Goal: Task Accomplishment & Management: Use online tool/utility

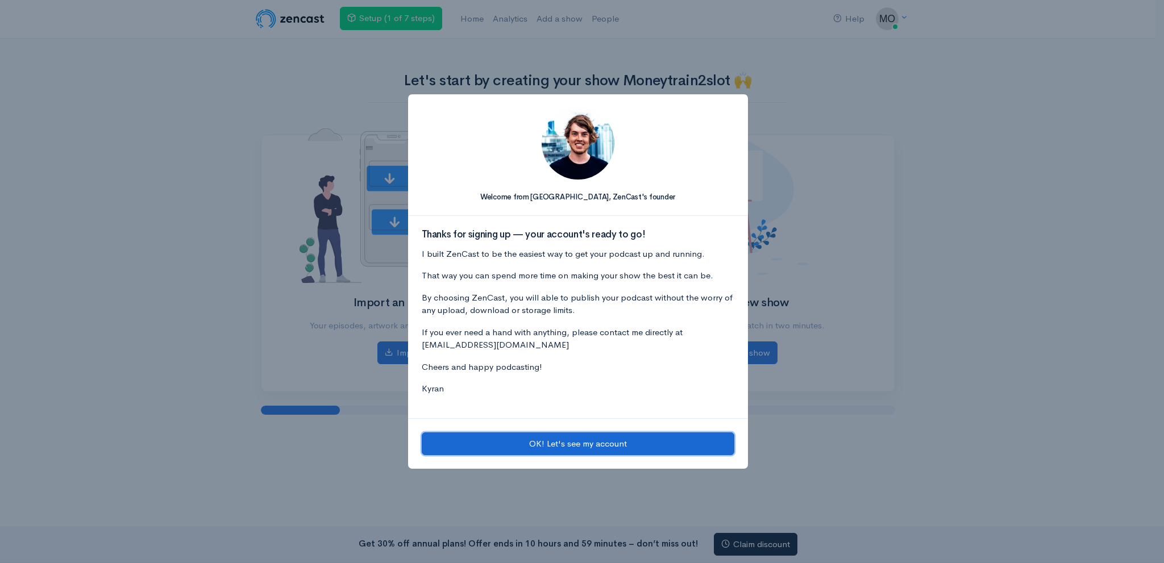
drag, startPoint x: 548, startPoint y: 441, endPoint x: 532, endPoint y: 426, distance: 22.1
click at [547, 441] on button "OK! Let's see my account" at bounding box center [578, 444] width 313 height 23
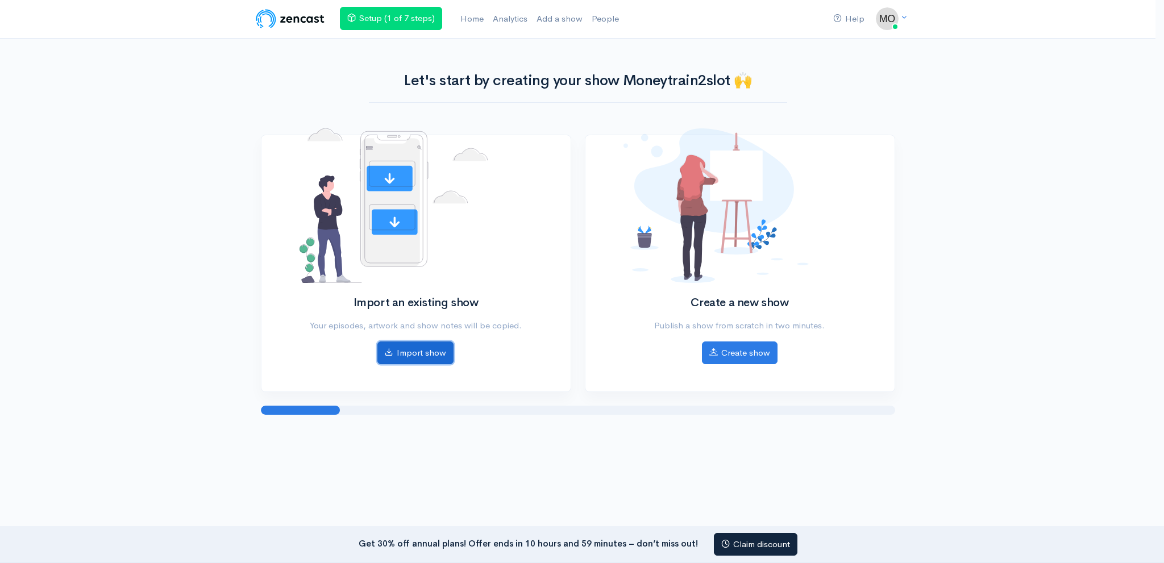
click at [414, 350] on link "Import show" at bounding box center [416, 353] width 76 height 23
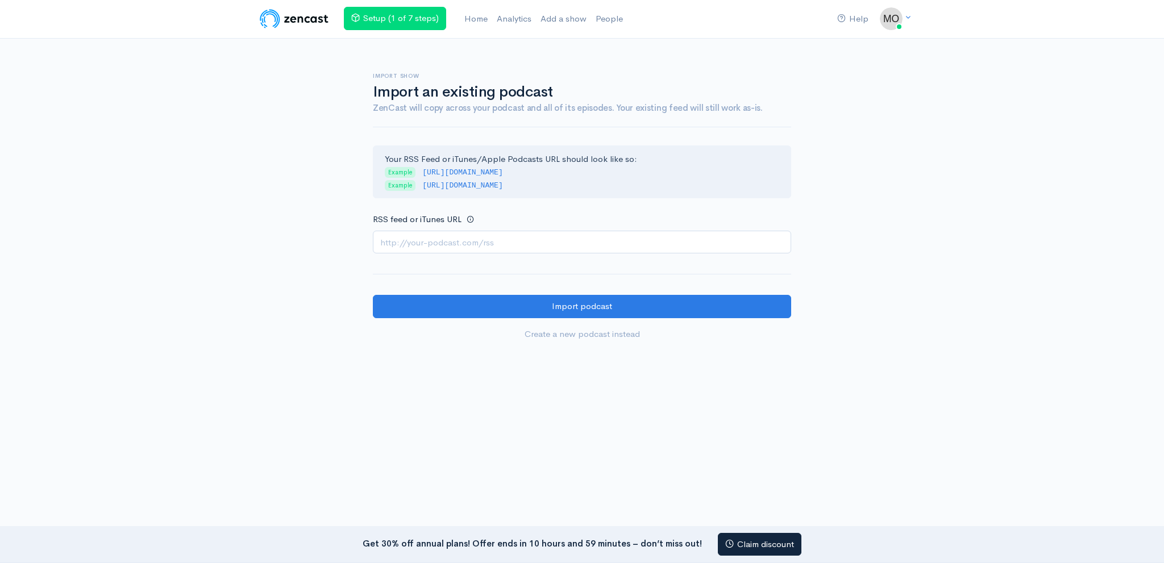
click at [524, 242] on input "RSS feed or iTunes URL" at bounding box center [582, 242] width 418 height 23
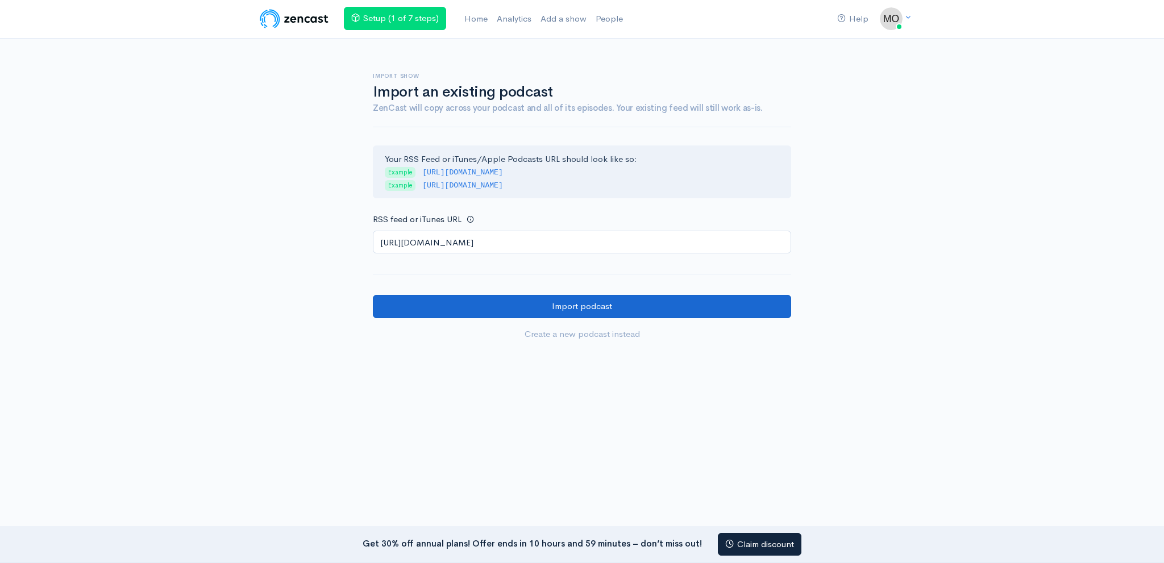
type input "[URL][DOMAIN_NAME]"
click at [505, 299] on input "Import podcast" at bounding box center [582, 306] width 418 height 23
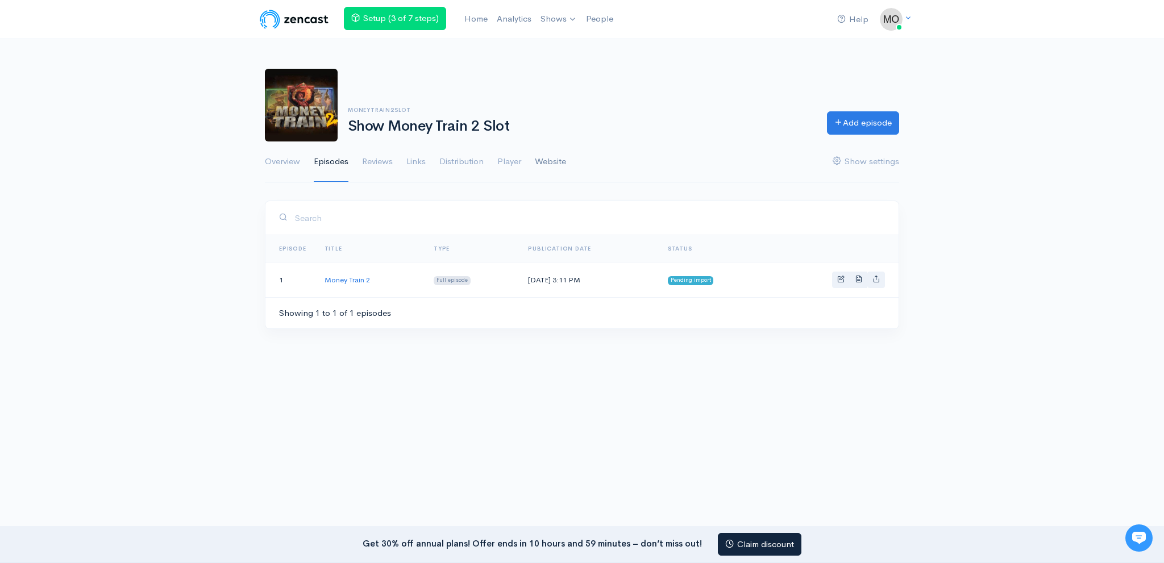
click at [549, 168] on link "Website" at bounding box center [550, 162] width 31 height 41
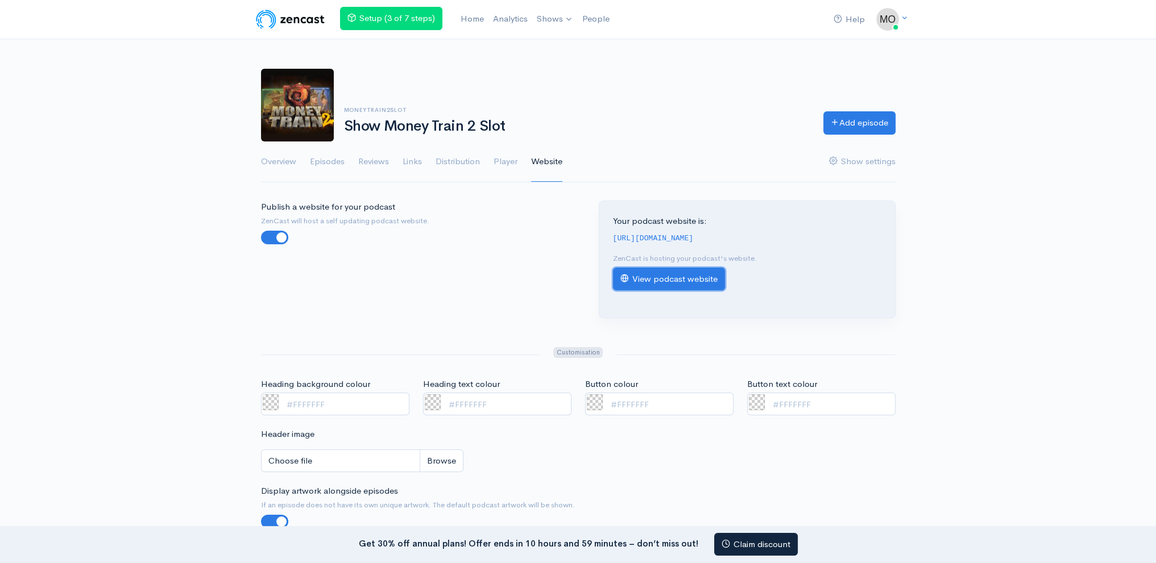
click at [662, 280] on link "View podcast website" at bounding box center [669, 279] width 112 height 23
